Goal: Information Seeking & Learning: Learn about a topic

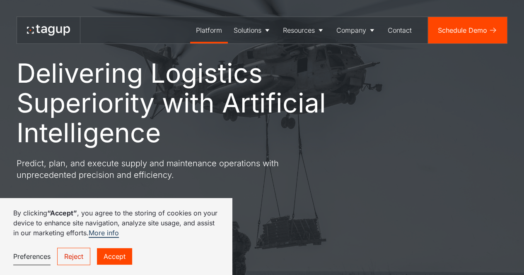
click at [211, 27] on div "Platform" at bounding box center [209, 30] width 26 height 10
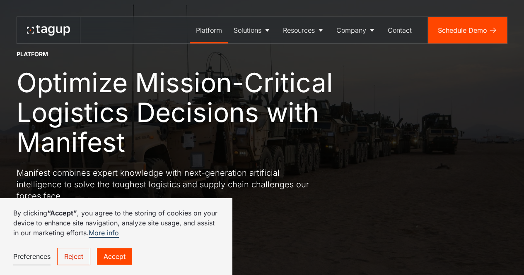
click at [114, 258] on link "Accept" at bounding box center [114, 256] width 35 height 17
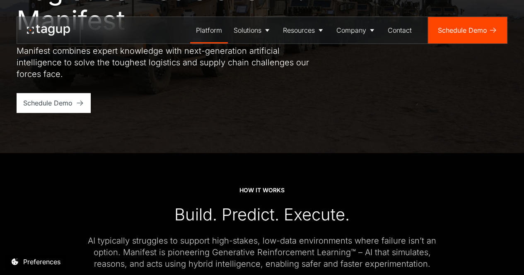
scroll to position [83, 0]
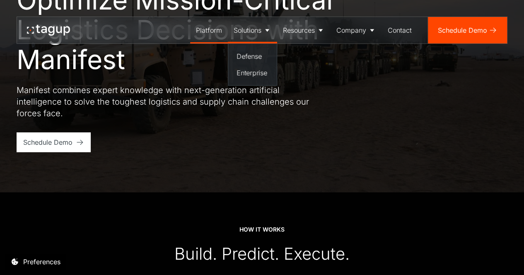
click at [243, 29] on div "Solutions" at bounding box center [247, 30] width 28 height 10
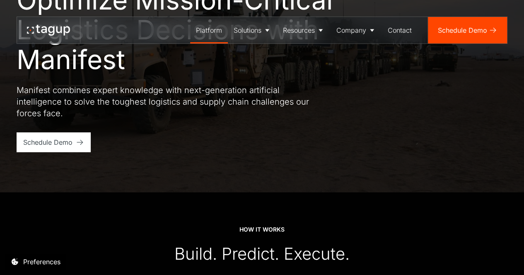
click at [202, 32] on div "Platform" at bounding box center [209, 30] width 26 height 10
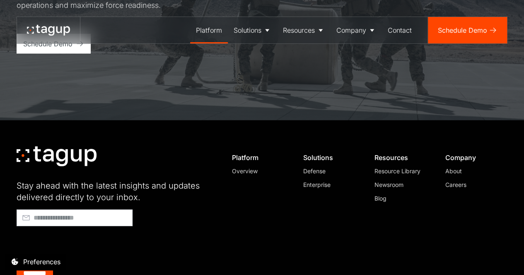
scroll to position [2543, 0]
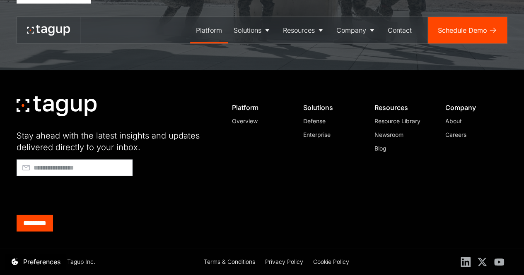
click at [460, 121] on div "About" at bounding box center [472, 121] width 55 height 9
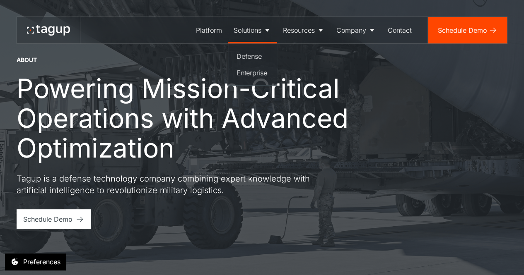
click at [248, 31] on div "Solutions" at bounding box center [247, 30] width 28 height 10
click at [209, 33] on div "Platform" at bounding box center [209, 30] width 26 height 10
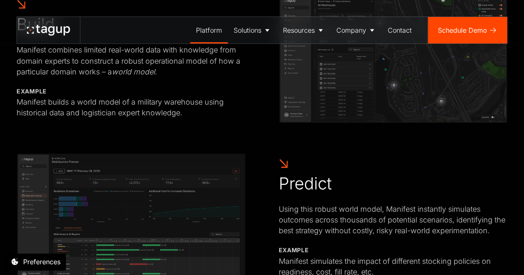
scroll to position [497, 0]
